Goal: Use online tool/utility: Utilize a website feature to perform a specific function

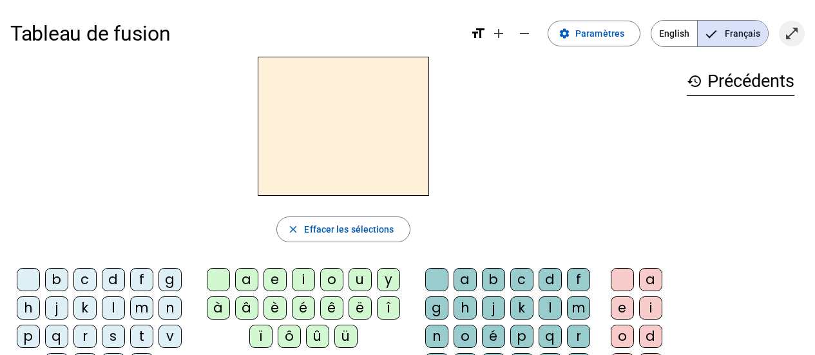
click at [786, 30] on mat-icon "open_in_full" at bounding box center [791, 33] width 15 height 15
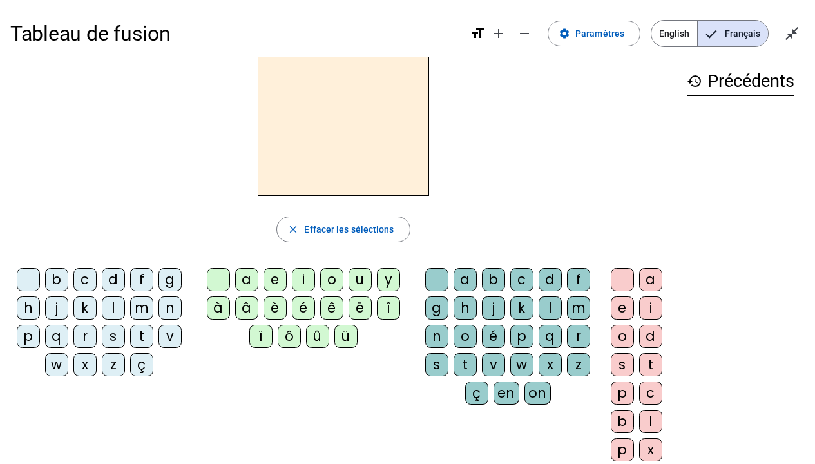
click at [50, 307] on div "j" at bounding box center [56, 307] width 23 height 23
click at [86, 307] on div "k" at bounding box center [84, 307] width 23 height 23
click at [113, 280] on div "d" at bounding box center [113, 279] width 23 height 23
click at [20, 342] on div "p" at bounding box center [28, 336] width 23 height 23
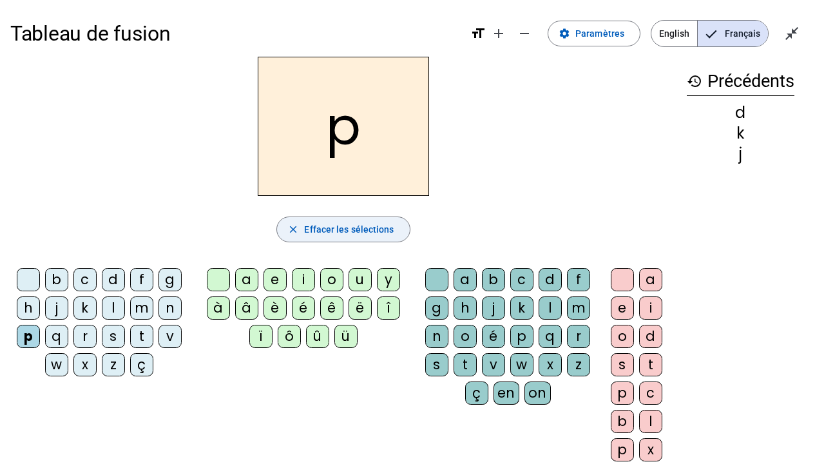
click at [350, 239] on span "button" at bounding box center [343, 229] width 132 height 31
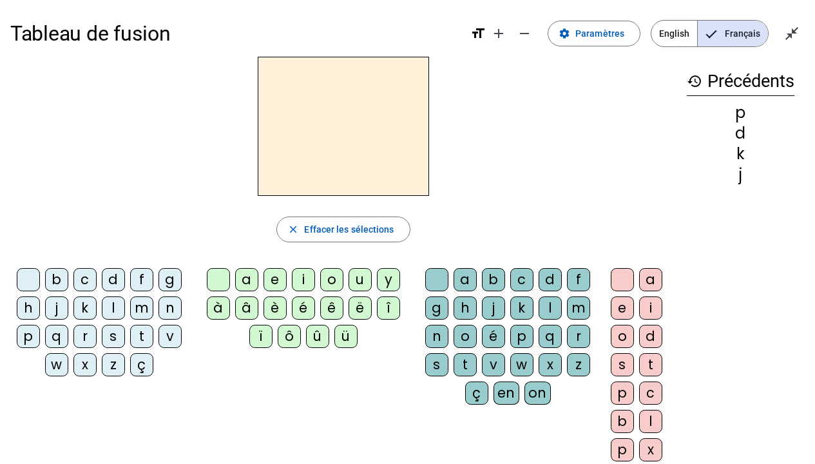
click at [53, 313] on div "j" at bounding box center [56, 307] width 23 height 23
click at [110, 308] on div "l" at bounding box center [113, 307] width 23 height 23
click at [139, 281] on div "f" at bounding box center [141, 279] width 23 height 23
click at [238, 280] on div "a" at bounding box center [246, 279] width 23 height 23
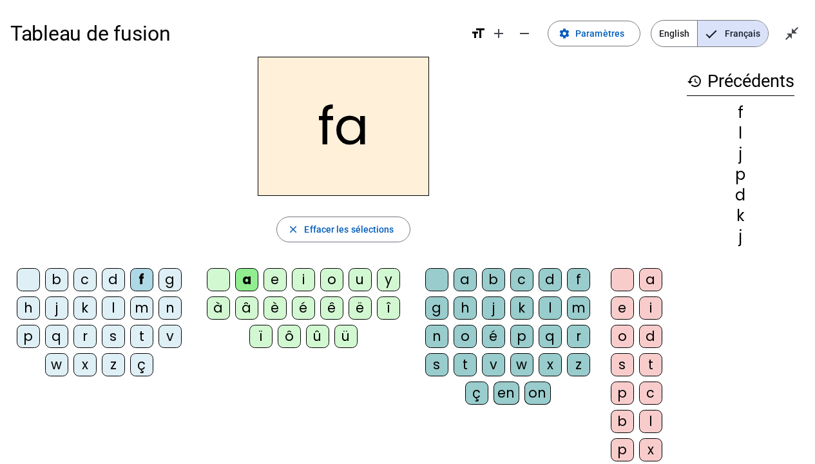
click at [275, 284] on div "e" at bounding box center [275, 279] width 23 height 23
click at [310, 282] on div "i" at bounding box center [303, 279] width 23 height 23
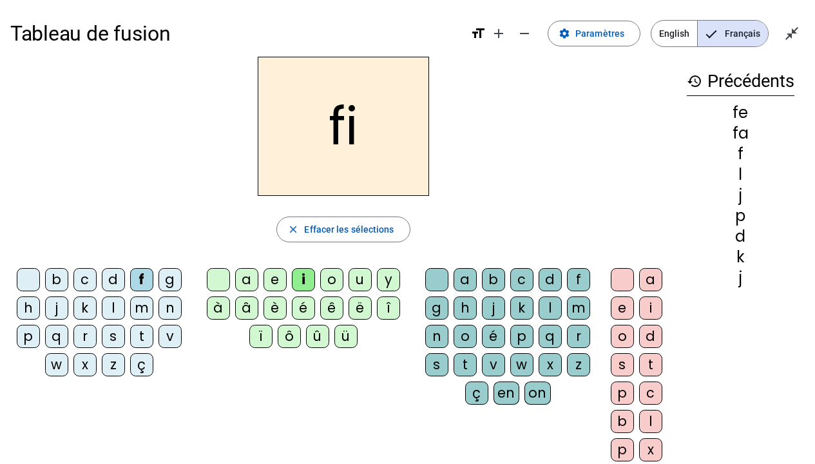
click at [113, 307] on div "l" at bounding box center [113, 307] width 23 height 23
click at [53, 310] on div "j" at bounding box center [56, 307] width 23 height 23
click at [135, 316] on div "m" at bounding box center [141, 307] width 23 height 23
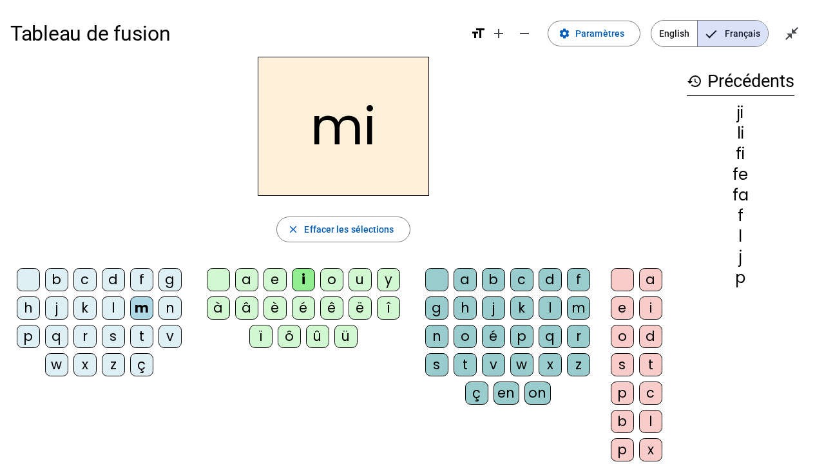
click at [110, 334] on div "s" at bounding box center [113, 336] width 23 height 23
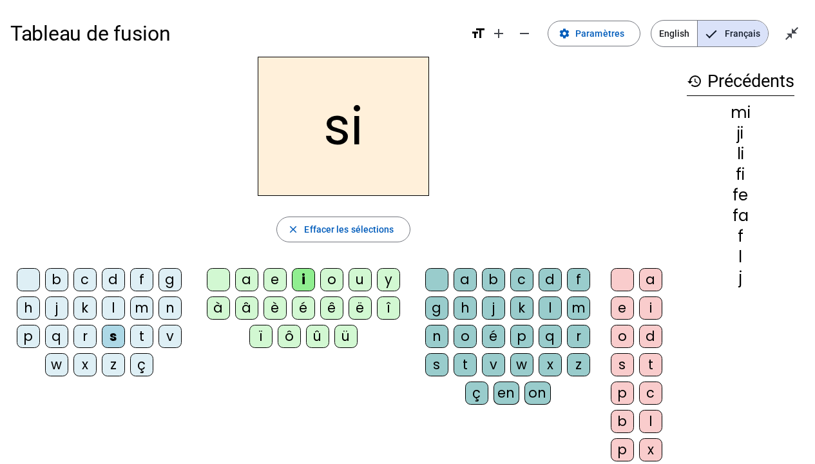
click at [169, 336] on div "v" at bounding box center [170, 336] width 23 height 23
click at [110, 285] on div "d" at bounding box center [113, 279] width 23 height 23
click at [249, 276] on div "a" at bounding box center [246, 279] width 23 height 23
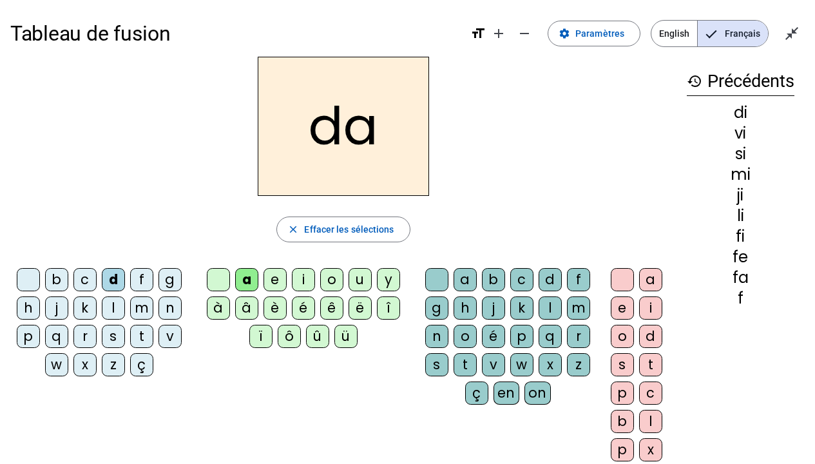
click at [280, 282] on div "e" at bounding box center [275, 279] width 23 height 23
click at [336, 283] on div "o" at bounding box center [331, 279] width 23 height 23
click at [55, 276] on div "b" at bounding box center [56, 279] width 23 height 23
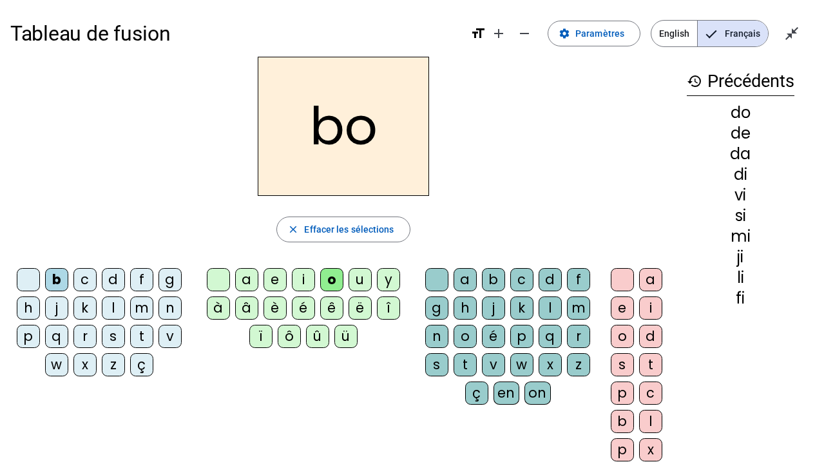
click at [242, 280] on div "a" at bounding box center [246, 279] width 23 height 23
click at [272, 283] on div "e" at bounding box center [275, 279] width 23 height 23
click at [296, 285] on div "i" at bounding box center [303, 279] width 23 height 23
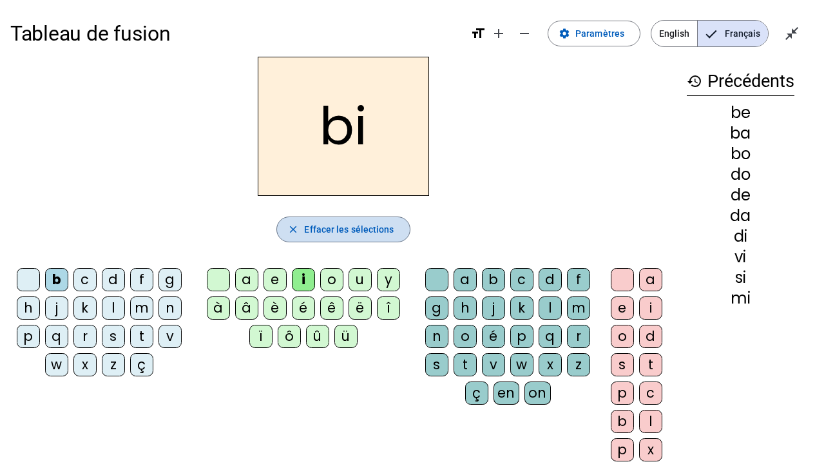
click at [350, 233] on span "Effacer les sélections" at bounding box center [349, 229] width 90 height 15
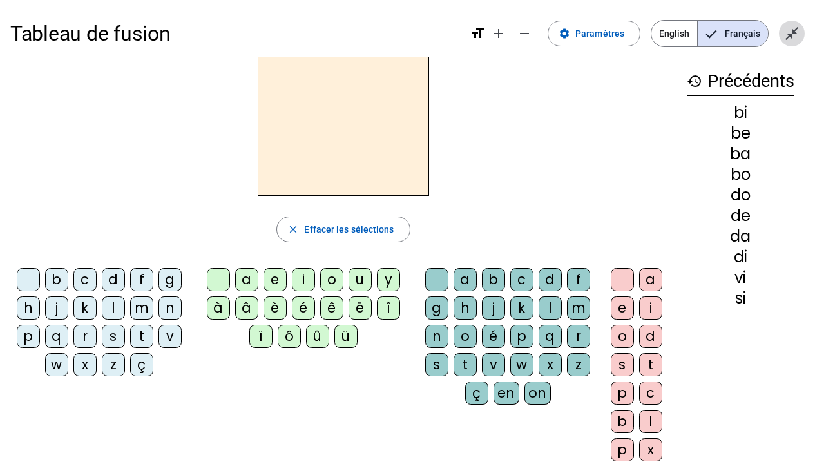
click at [796, 34] on mat-icon "close_fullscreen" at bounding box center [791, 33] width 15 height 15
